Goal: Navigation & Orientation: Understand site structure

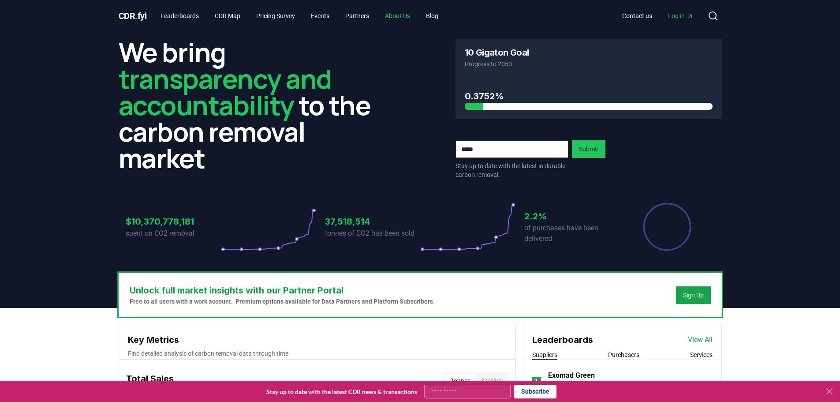
click at [411, 15] on link "About Us" at bounding box center [397, 16] width 39 height 16
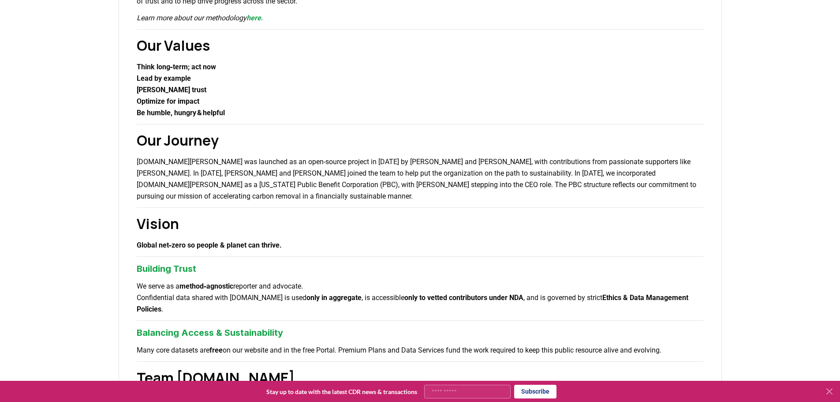
scroll to position [191, 0]
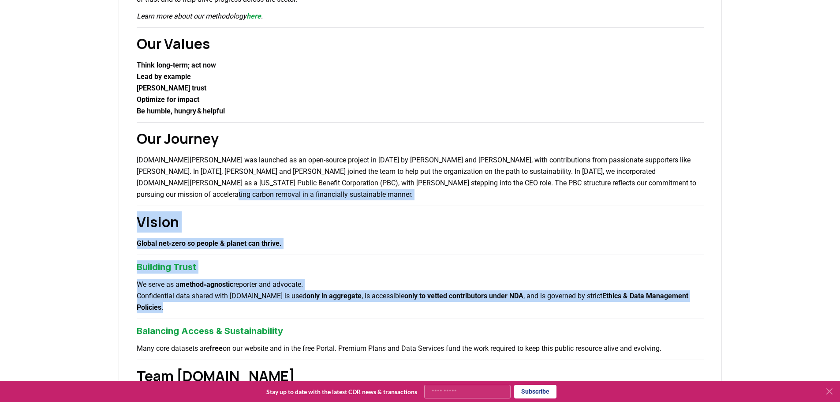
drag, startPoint x: 373, startPoint y: 308, endPoint x: 366, endPoint y: 199, distance: 109.1
click at [366, 199] on div "About Us Climate and carbon removal is a long game. In the last 200 years we ha…" at bounding box center [420, 310] width 603 height 869
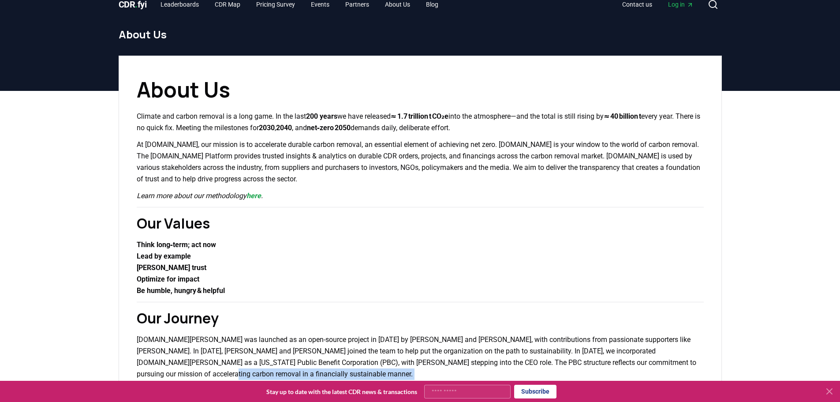
scroll to position [0, 0]
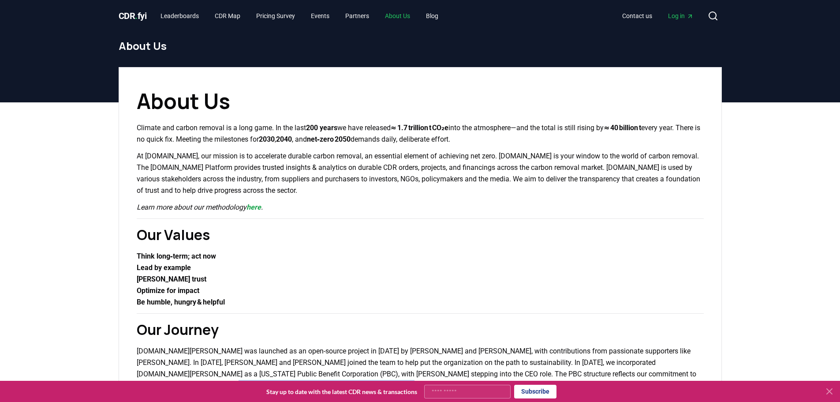
click at [403, 14] on link "About Us" at bounding box center [397, 16] width 39 height 16
click at [432, 12] on link "Blog" at bounding box center [432, 16] width 26 height 16
click at [438, 17] on link "Blog" at bounding box center [432, 16] width 26 height 16
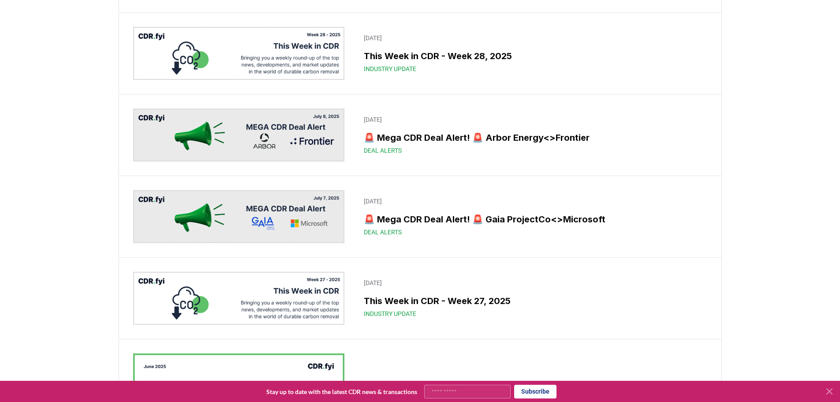
scroll to position [617, 0]
